Goal: Information Seeking & Learning: Check status

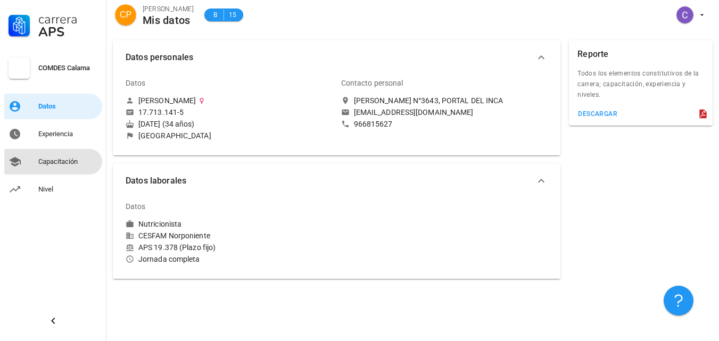
click at [51, 159] on div "Capacitación" at bounding box center [68, 161] width 60 height 9
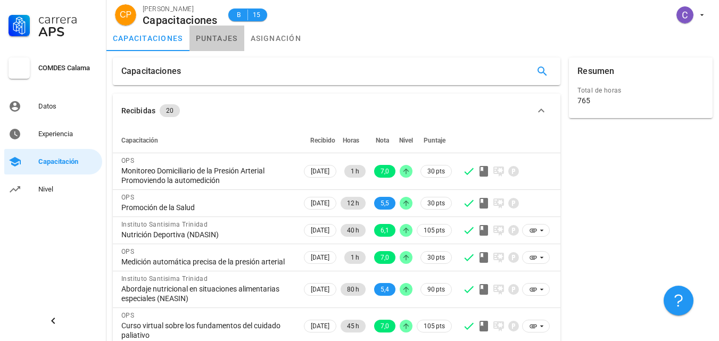
click at [218, 36] on link "puntajes" at bounding box center [216, 39] width 55 height 26
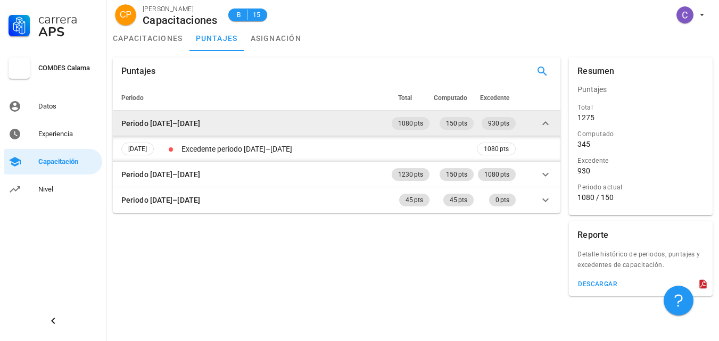
click at [545, 125] on icon at bounding box center [545, 123] width 13 height 13
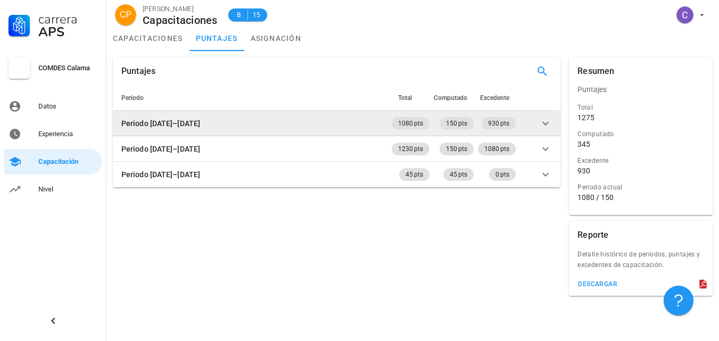
click at [544, 123] on icon at bounding box center [545, 123] width 6 height 4
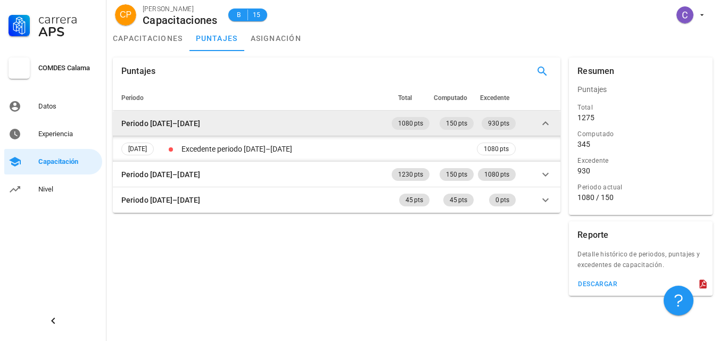
click at [544, 123] on icon at bounding box center [545, 123] width 6 height 4
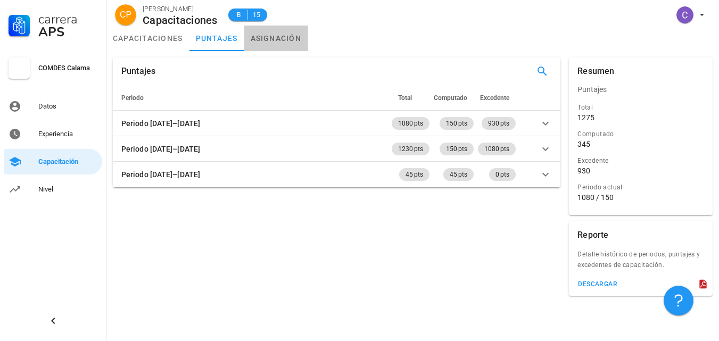
click at [283, 40] on link "asignación" at bounding box center [276, 39] width 64 height 26
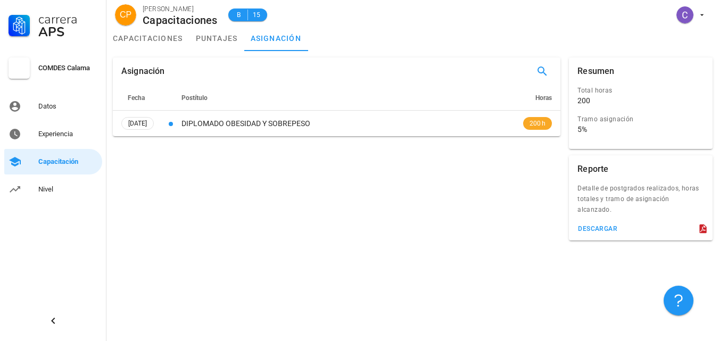
click at [234, 169] on div "Asignación Fecha Postítulo Horas [DATE] DIPLOMADO OBESIDAD Y SOBREPESO 200 h" at bounding box center [337, 149] width 456 height 192
click at [213, 188] on div "Asignación Fecha Postítulo Horas [DATE] DIPLOMADO OBESIDAD Y SOBREPESO 200 h" at bounding box center [337, 149] width 456 height 192
click at [215, 40] on link "puntajes" at bounding box center [216, 39] width 55 height 26
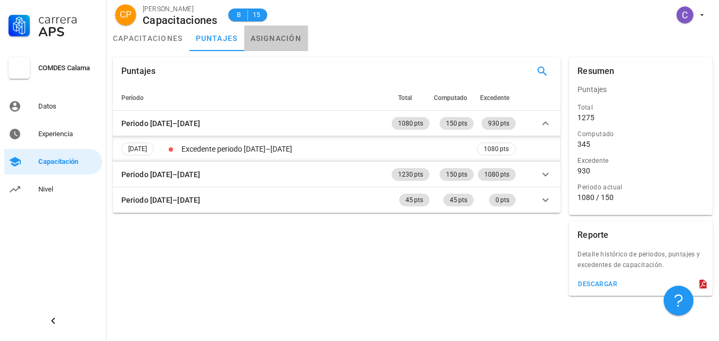
click at [285, 36] on link "asignación" at bounding box center [276, 39] width 64 height 26
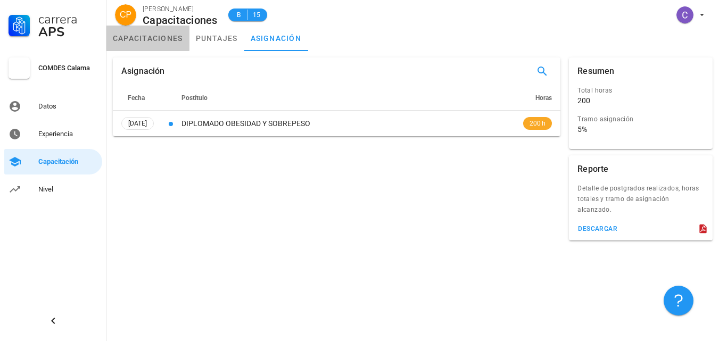
click at [158, 40] on link "capacitaciones" at bounding box center [147, 39] width 83 height 26
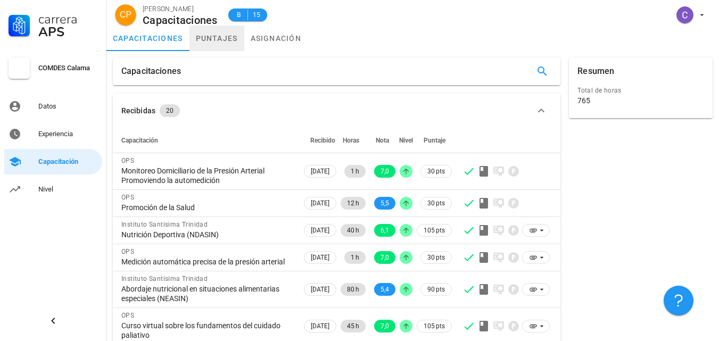
click at [223, 40] on link "puntajes" at bounding box center [216, 39] width 55 height 26
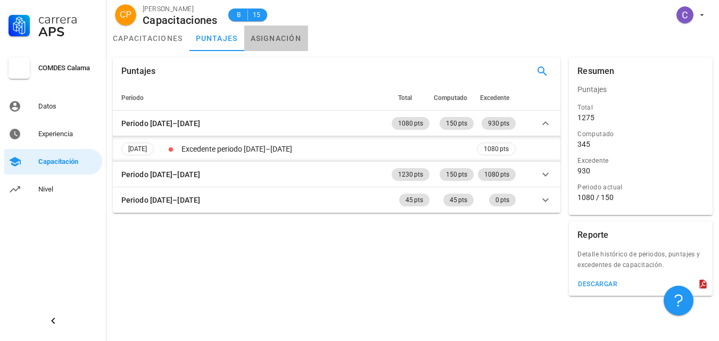
click at [278, 39] on link "asignación" at bounding box center [276, 39] width 64 height 26
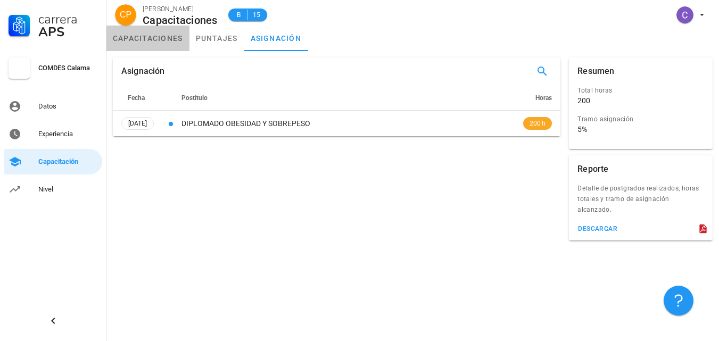
click at [137, 44] on link "capacitaciones" at bounding box center [147, 39] width 83 height 26
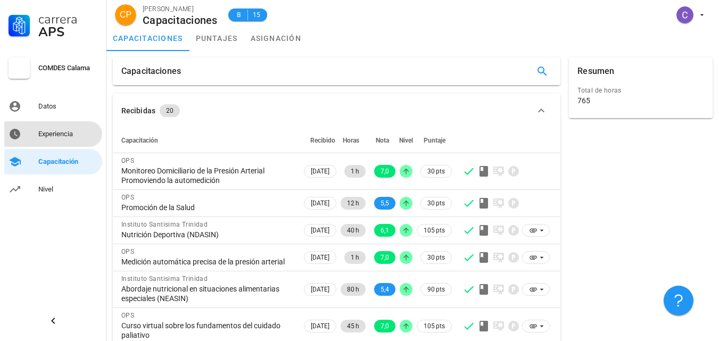
click at [59, 131] on div "Experiencia" at bounding box center [68, 134] width 60 height 9
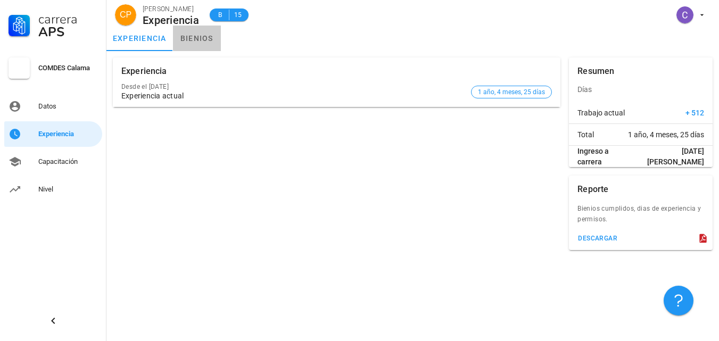
click at [210, 34] on link "bienios" at bounding box center [197, 39] width 48 height 26
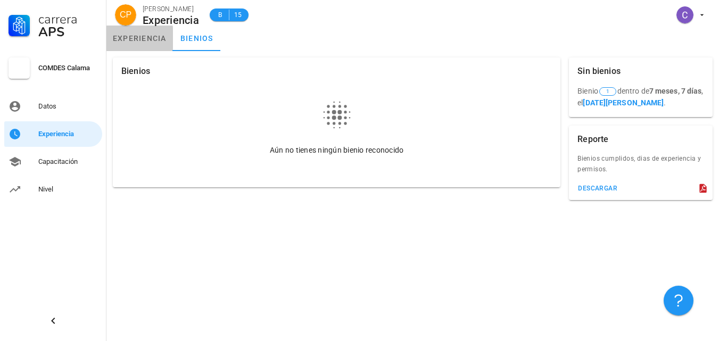
click at [140, 40] on link "experiencia" at bounding box center [139, 39] width 67 height 26
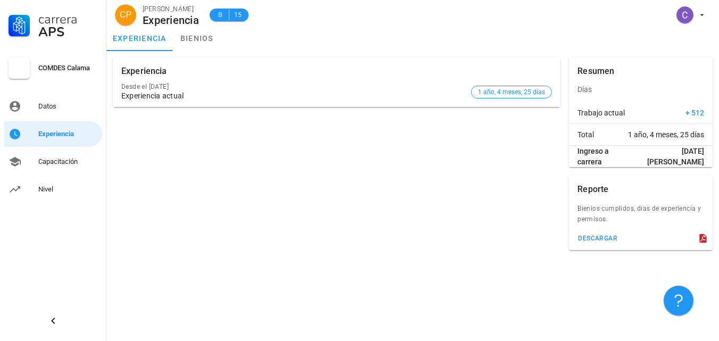
click at [541, 131] on div "Experiencia Desde el [DATE] Experiencia actual 1 año, 4 meses, 25 días" at bounding box center [337, 153] width 456 height 201
click at [314, 154] on div "Experiencia Desde el [DATE] Experiencia actual 1 año, 4 meses, 25 días" at bounding box center [337, 153] width 456 height 201
click at [187, 32] on link "bienios" at bounding box center [197, 39] width 48 height 26
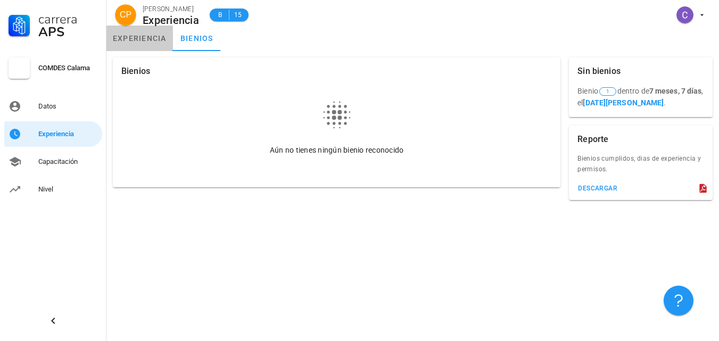
click at [152, 38] on link "experiencia" at bounding box center [139, 39] width 67 height 26
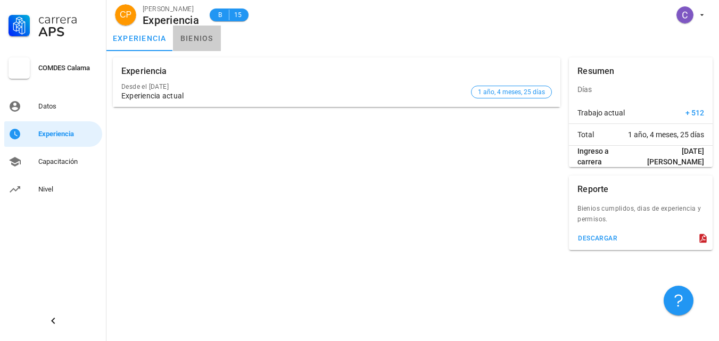
click at [201, 40] on link "bienios" at bounding box center [197, 39] width 48 height 26
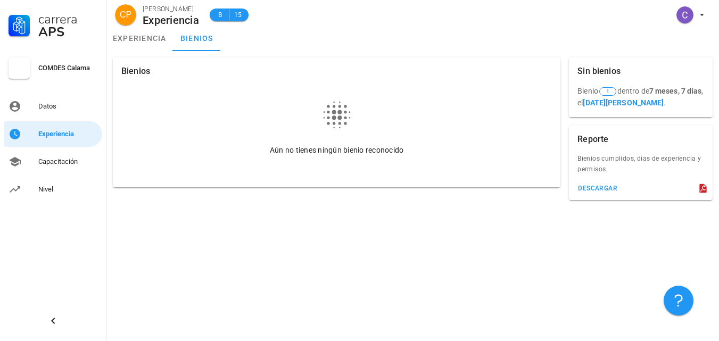
click at [300, 160] on div "Aún no tienes ningún bienio reconocido" at bounding box center [337, 150] width 418 height 36
click at [133, 43] on link "experiencia" at bounding box center [139, 39] width 67 height 26
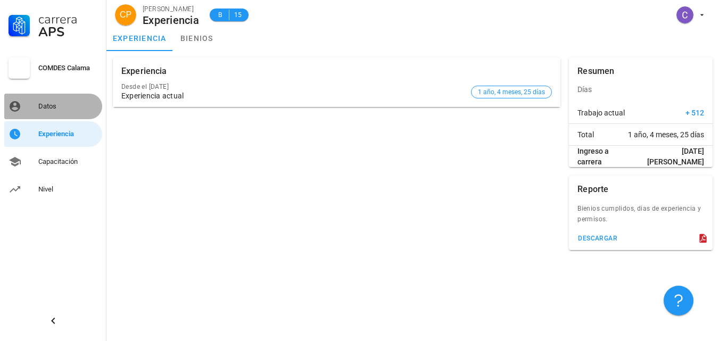
click at [49, 110] on div "Datos" at bounding box center [68, 106] width 60 height 9
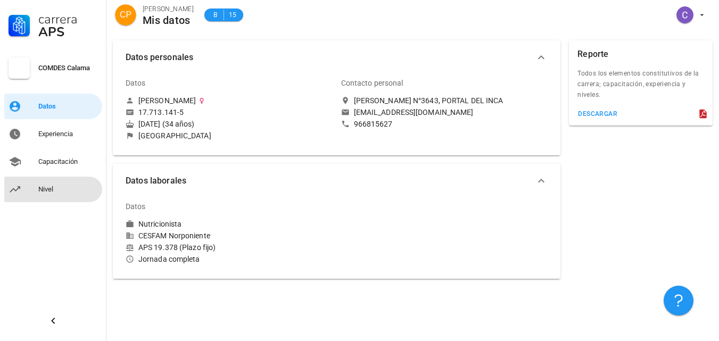
click at [40, 189] on div "Nivel" at bounding box center [68, 189] width 60 height 9
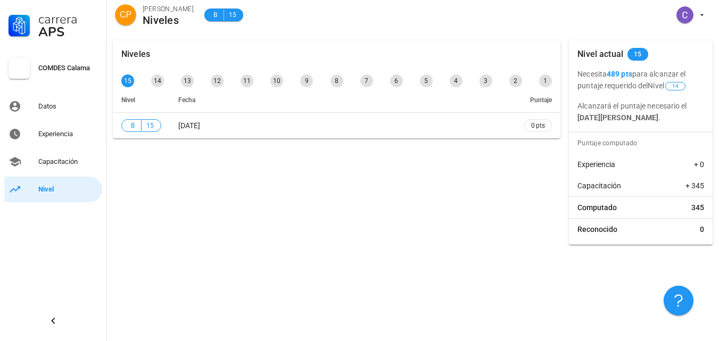
click at [428, 252] on div "Niveles 15 14 13 12 11 10 9 8 7 6 5 4 3 2 1 Nivel Fecha Puntaje B 15 [DATE] 0 p…" at bounding box center [412, 187] width 612 height 307
click at [160, 81] on div "14" at bounding box center [157, 80] width 13 height 13
click at [68, 167] on div "Capacitación" at bounding box center [68, 161] width 60 height 17
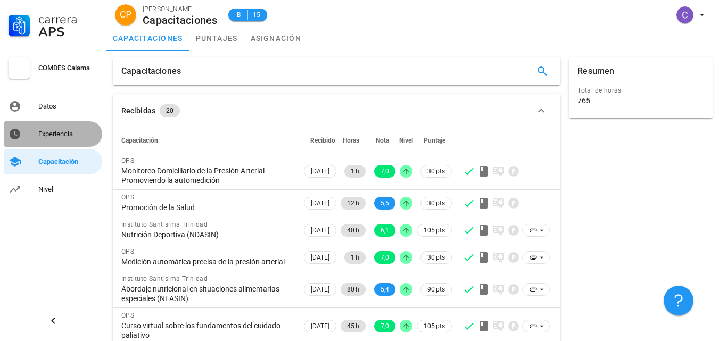
click at [47, 129] on div "Experiencia" at bounding box center [68, 134] width 60 height 17
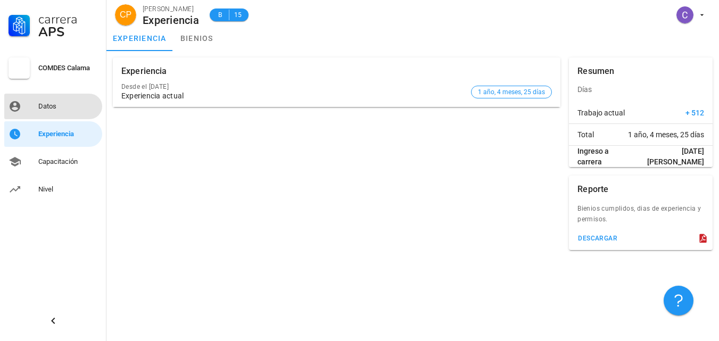
click at [48, 100] on div "Datos" at bounding box center [68, 106] width 60 height 17
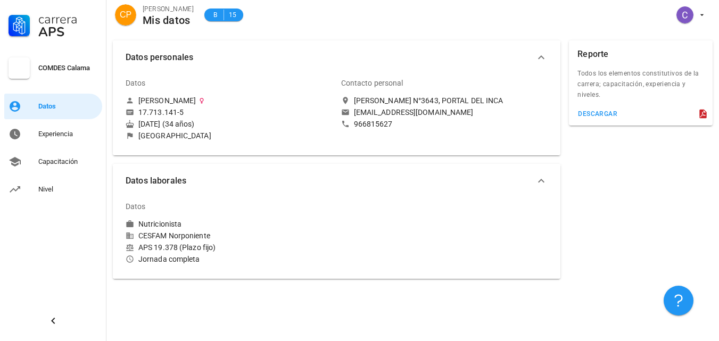
click at [396, 247] on div at bounding box center [444, 229] width 215 height 81
click at [369, 120] on div "966815627" at bounding box center [373, 124] width 39 height 10
click at [537, 181] on icon "button" at bounding box center [541, 181] width 13 height 13
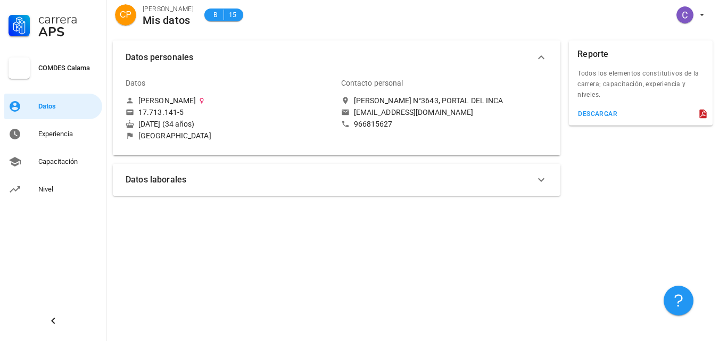
click at [542, 58] on icon "button" at bounding box center [541, 57] width 13 height 13
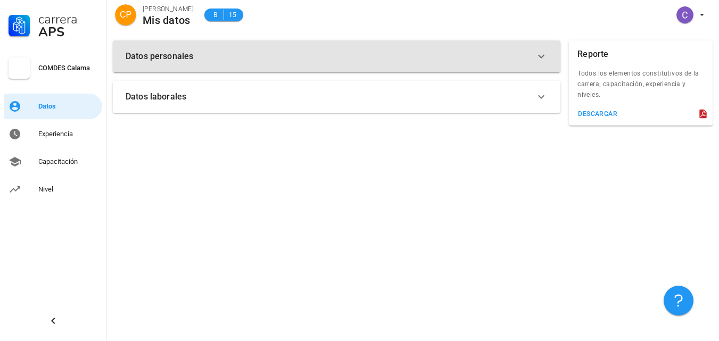
click at [542, 58] on icon "button" at bounding box center [541, 56] width 13 height 13
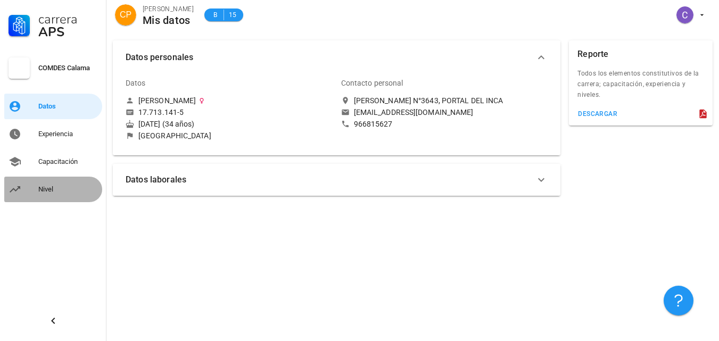
click at [43, 195] on div "Nivel" at bounding box center [68, 189] width 60 height 17
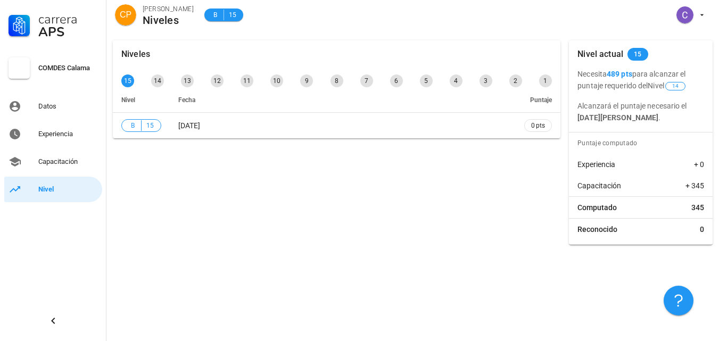
drag, startPoint x: 501, startPoint y: 296, endPoint x: 640, endPoint y: 20, distance: 309.1
click at [640, 20] on div "Carrera APS COMDES Calama Datos Experiencia Capacitación Nivel CP [PERSON_NAME]…" at bounding box center [359, 170] width 719 height 341
click at [405, 239] on div "Niveles 15 14 13 12 11 10 9 8 7 6 5 4 3 2 1 Nivel Fecha Puntaje B 15 [DATE] 0 p…" at bounding box center [337, 142] width 456 height 213
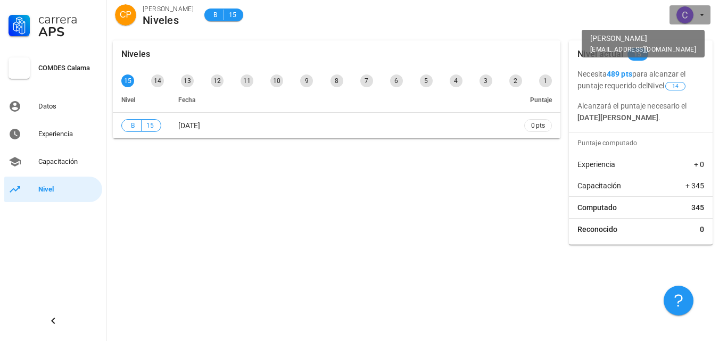
click at [697, 10] on span "button" at bounding box center [690, 14] width 32 height 17
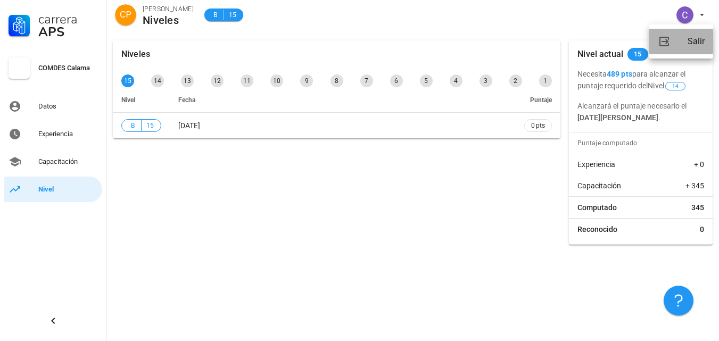
click at [693, 36] on div "Salir" at bounding box center [695, 41] width 17 height 21
